Goal: Task Accomplishment & Management: Manage account settings

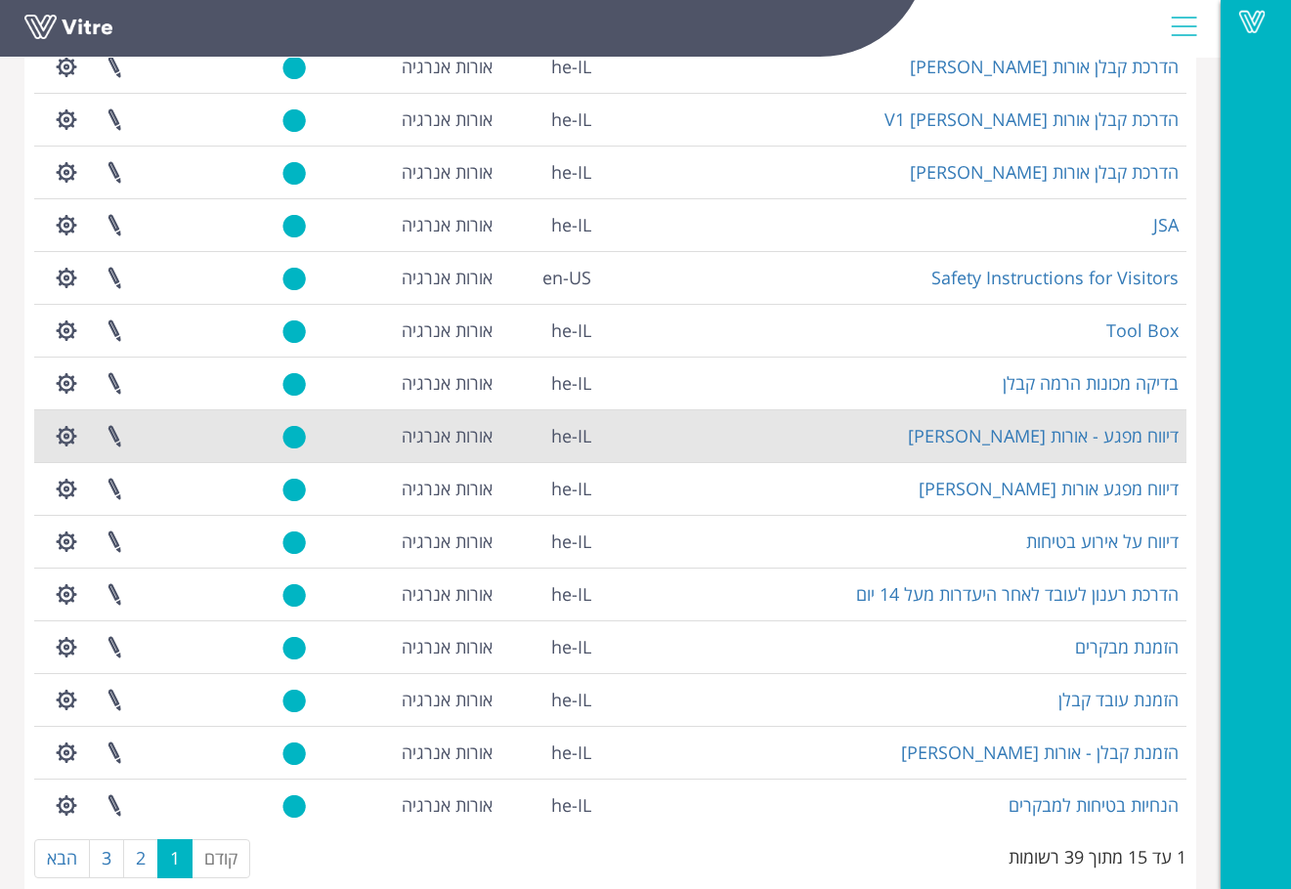
scroll to position [236, 0]
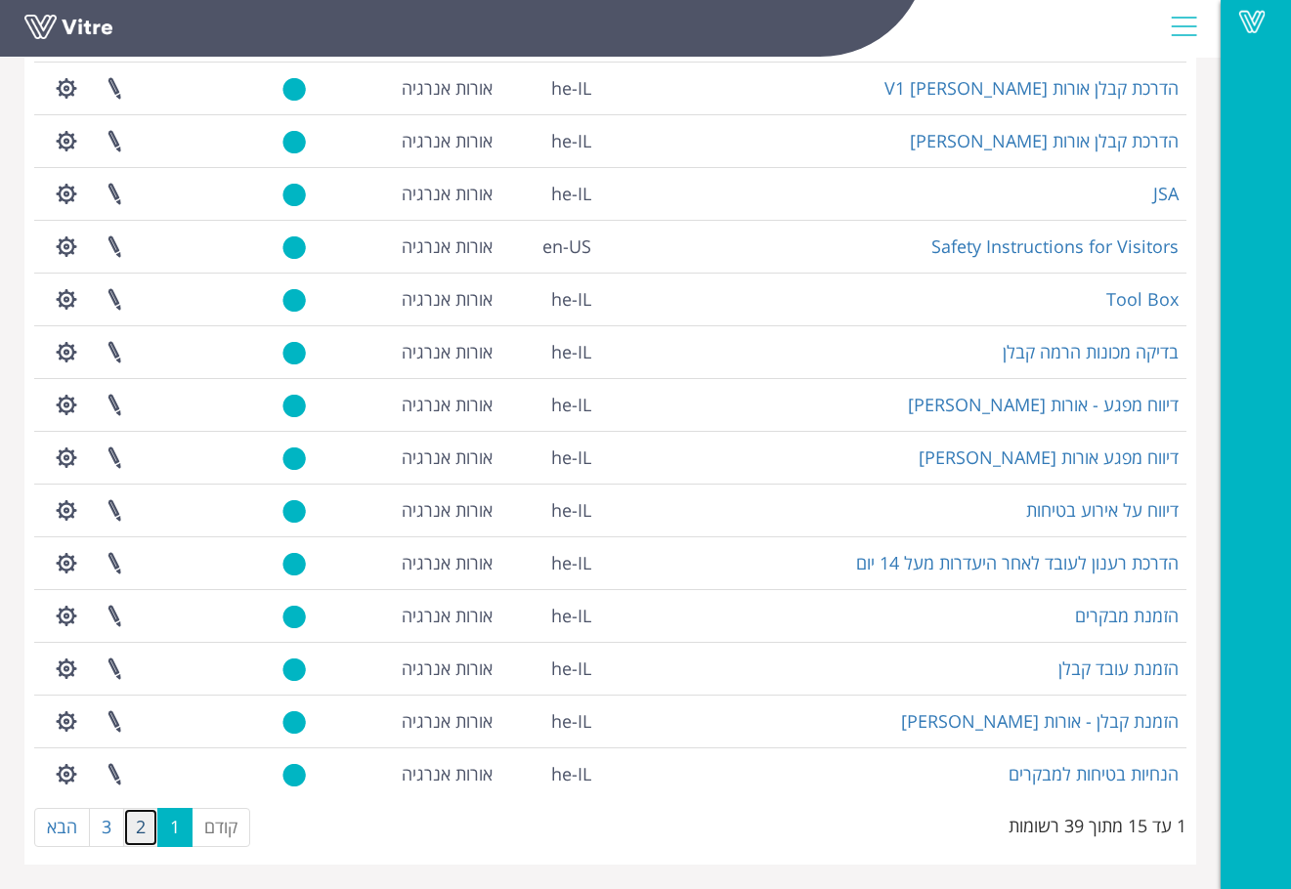
click at [145, 825] on link "2" at bounding box center [140, 827] width 35 height 39
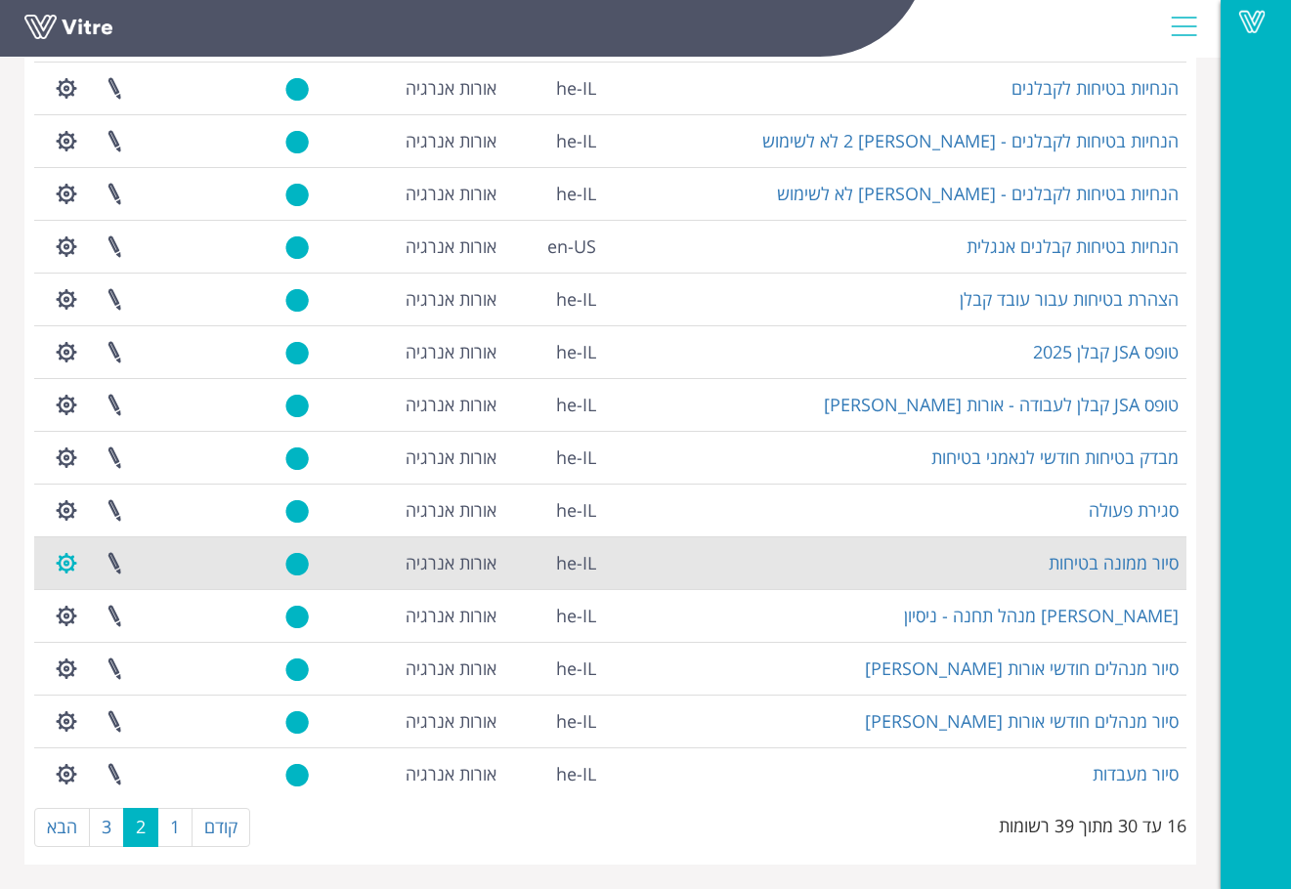
click at [62, 555] on button "button" at bounding box center [66, 563] width 49 height 52
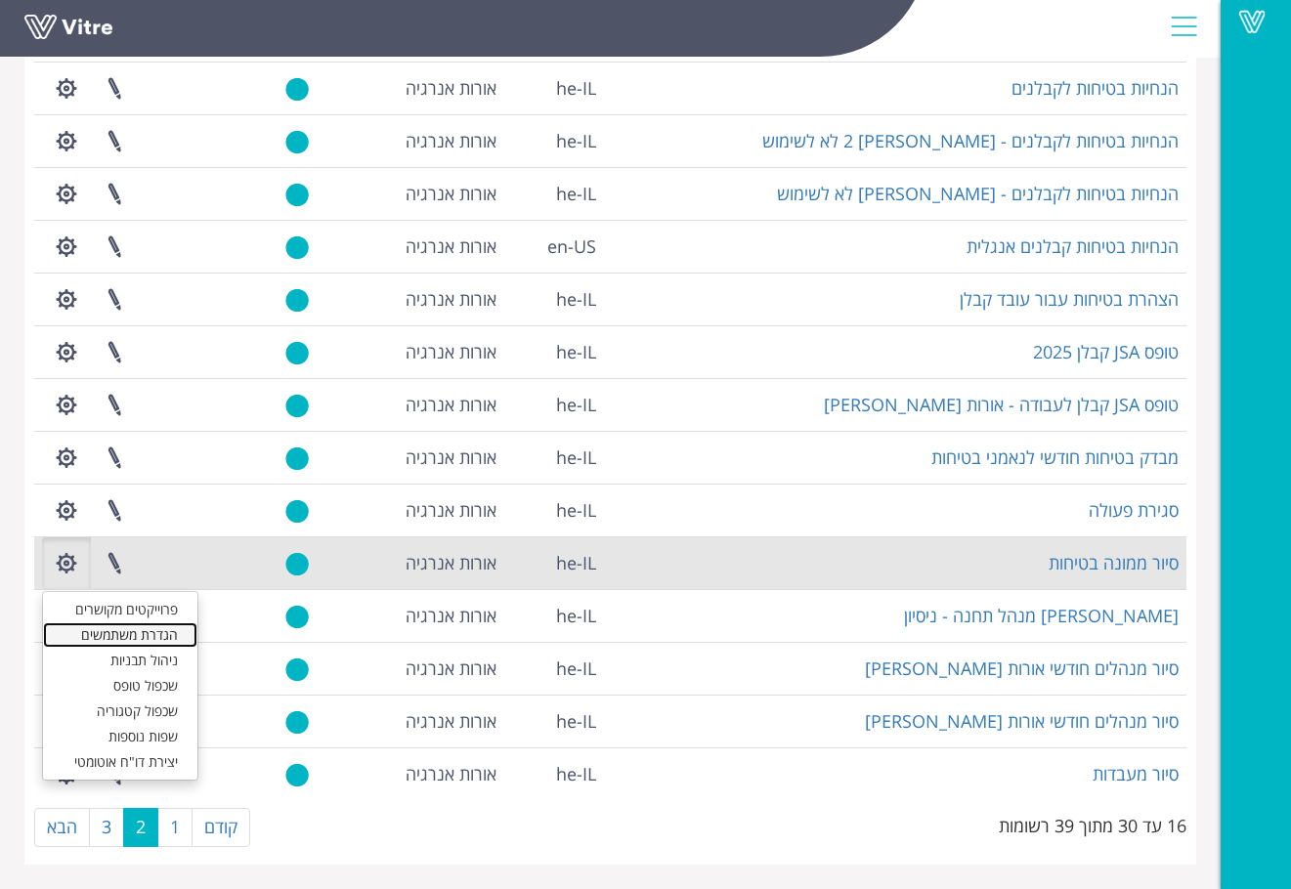
click at [107, 638] on link "הגדרת משתמשים" at bounding box center [120, 635] width 154 height 25
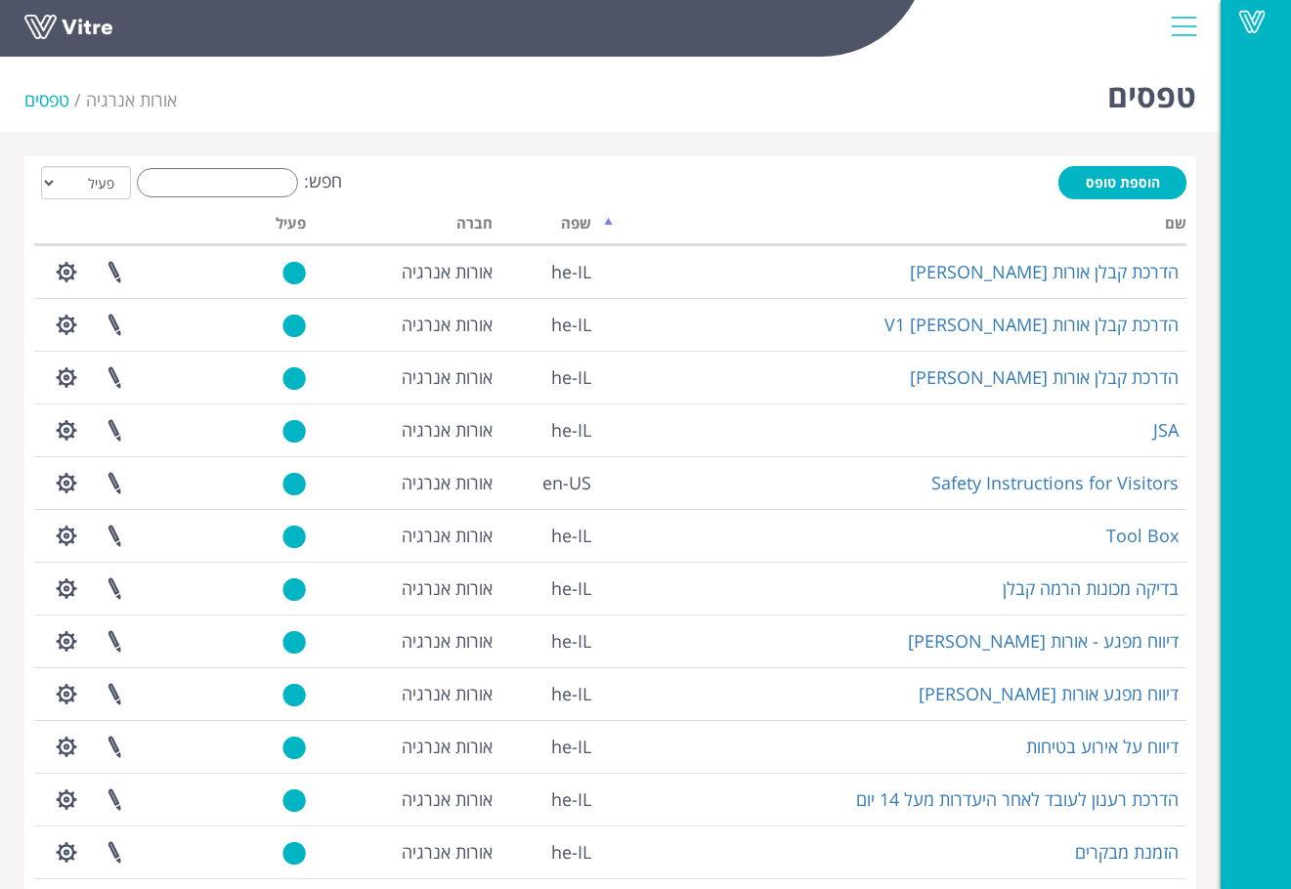
click at [564, 80] on div "טפסים אורות אנרגיה טפסים" at bounding box center [610, 90] width 1221 height 83
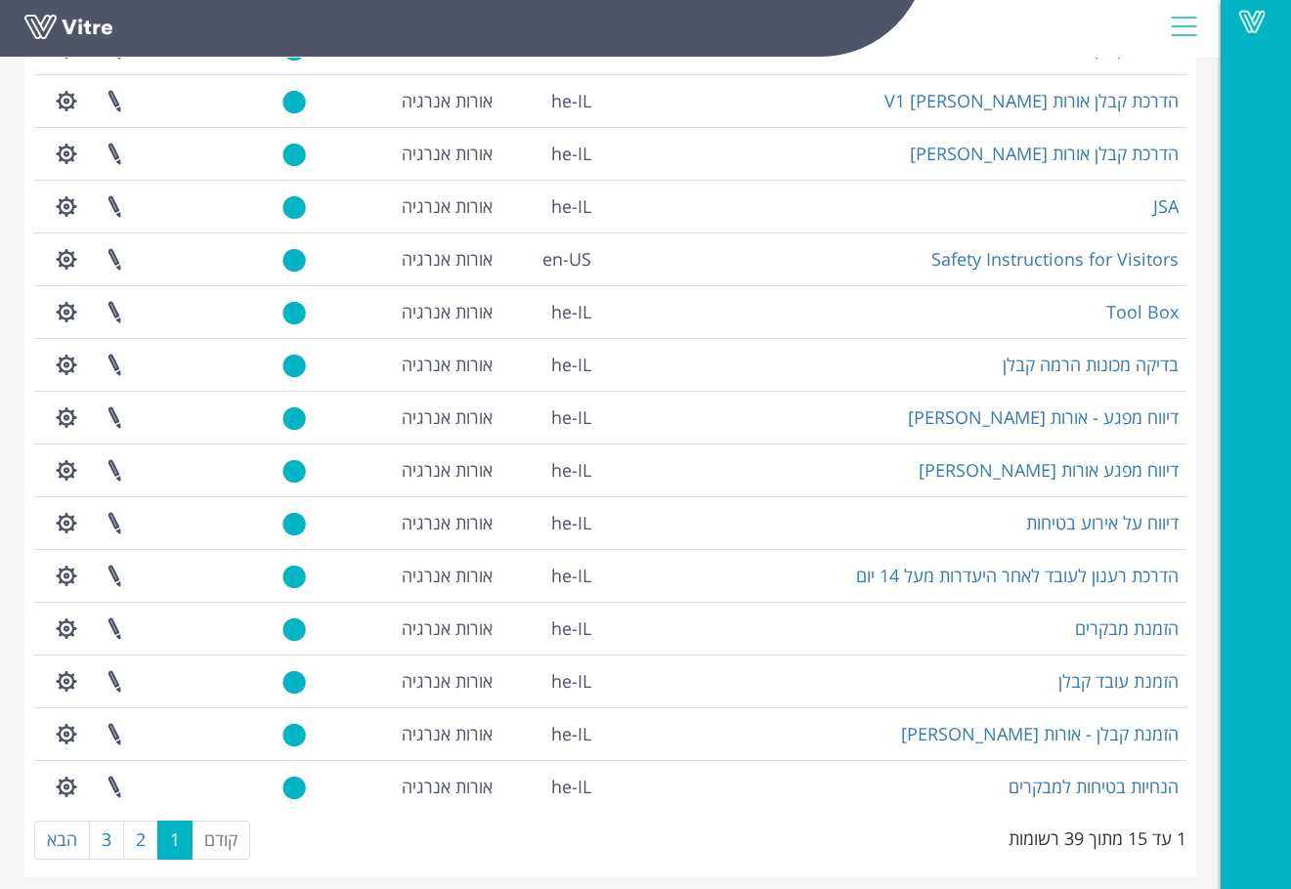
scroll to position [236, 0]
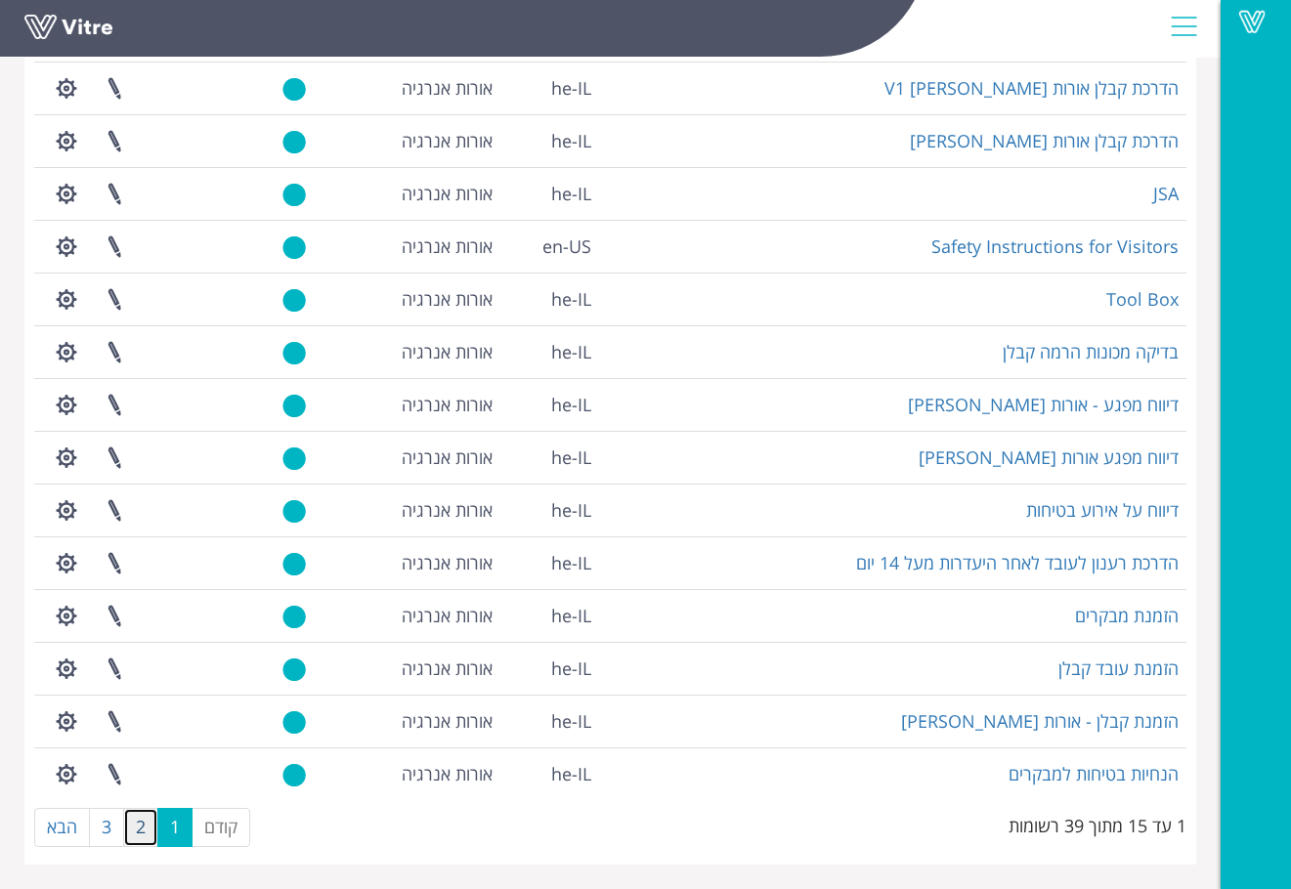
click at [147, 826] on link "2" at bounding box center [140, 827] width 35 height 39
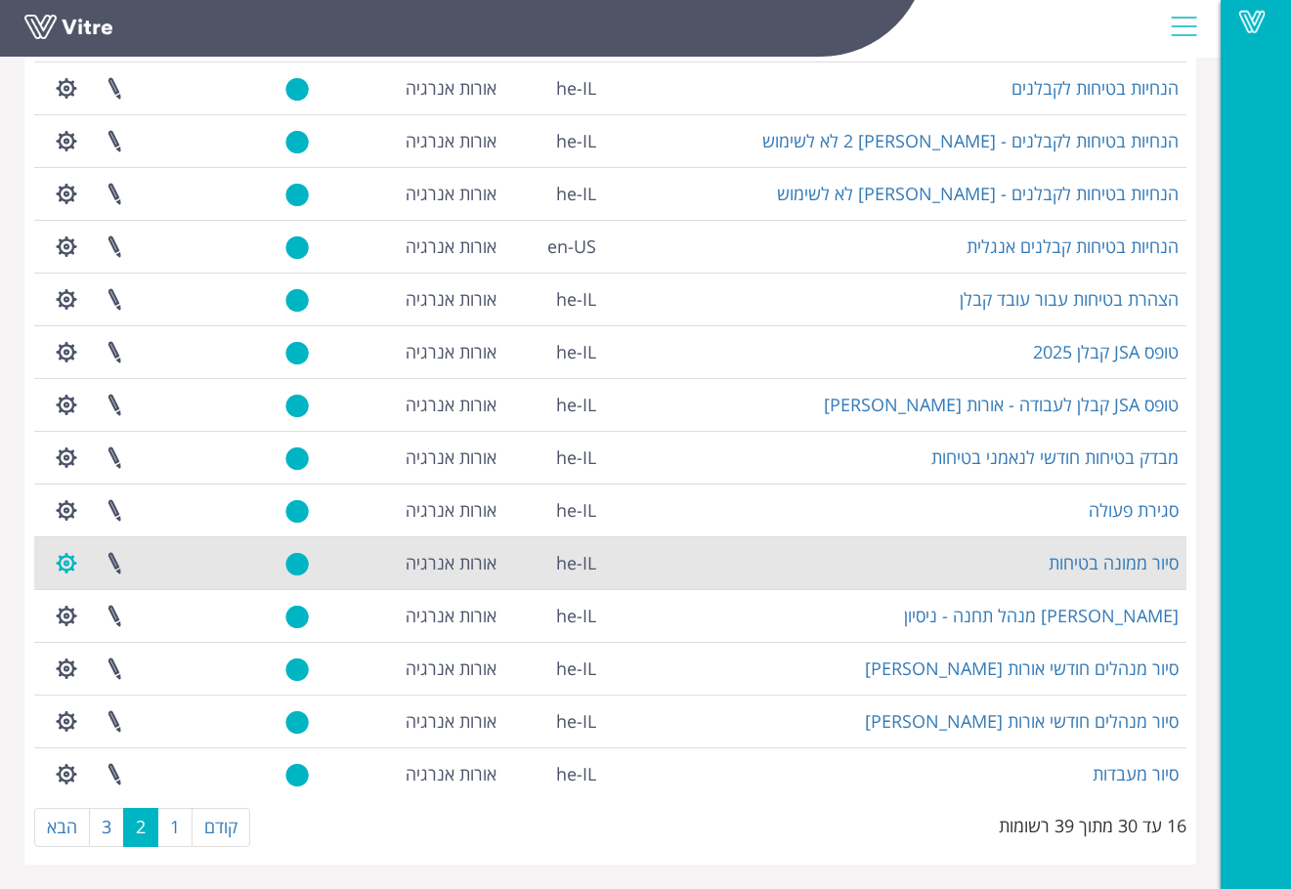
click at [64, 556] on button "button" at bounding box center [66, 563] width 49 height 52
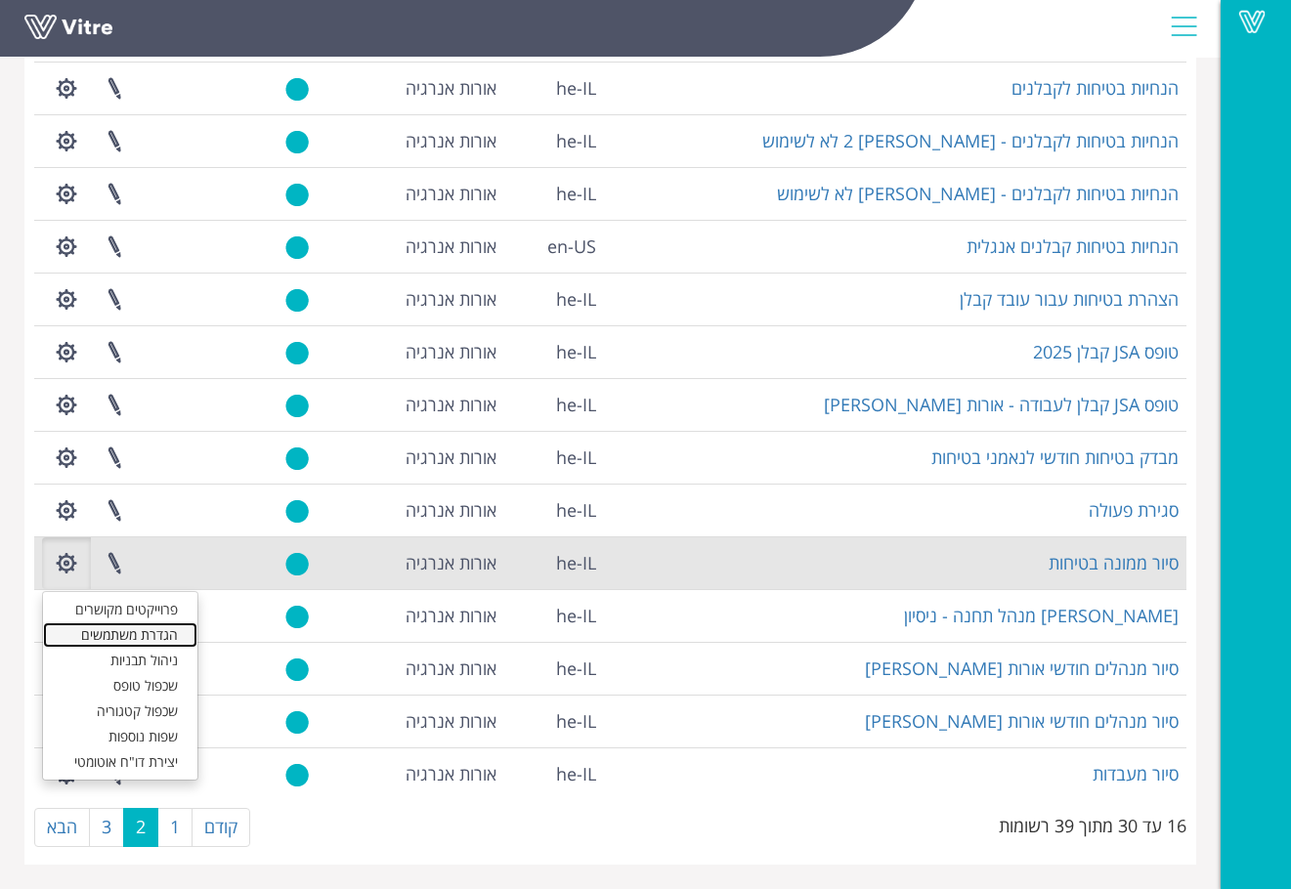
click at [103, 633] on link "הגדרת משתמשים" at bounding box center [120, 635] width 154 height 25
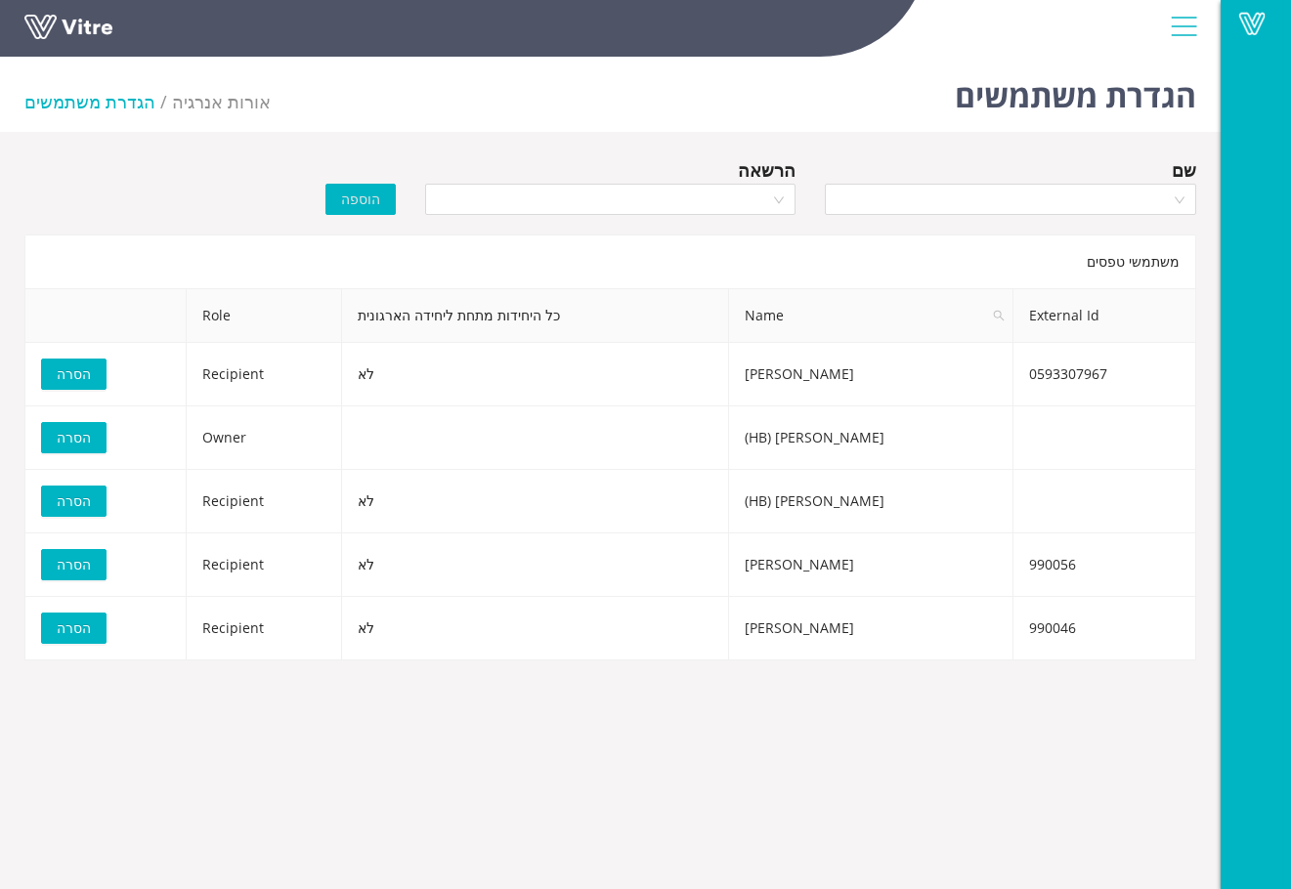
click at [169, 189] on div "שם הרשאה הוספה" at bounding box center [610, 190] width 1201 height 68
